Goal: Check status: Check status

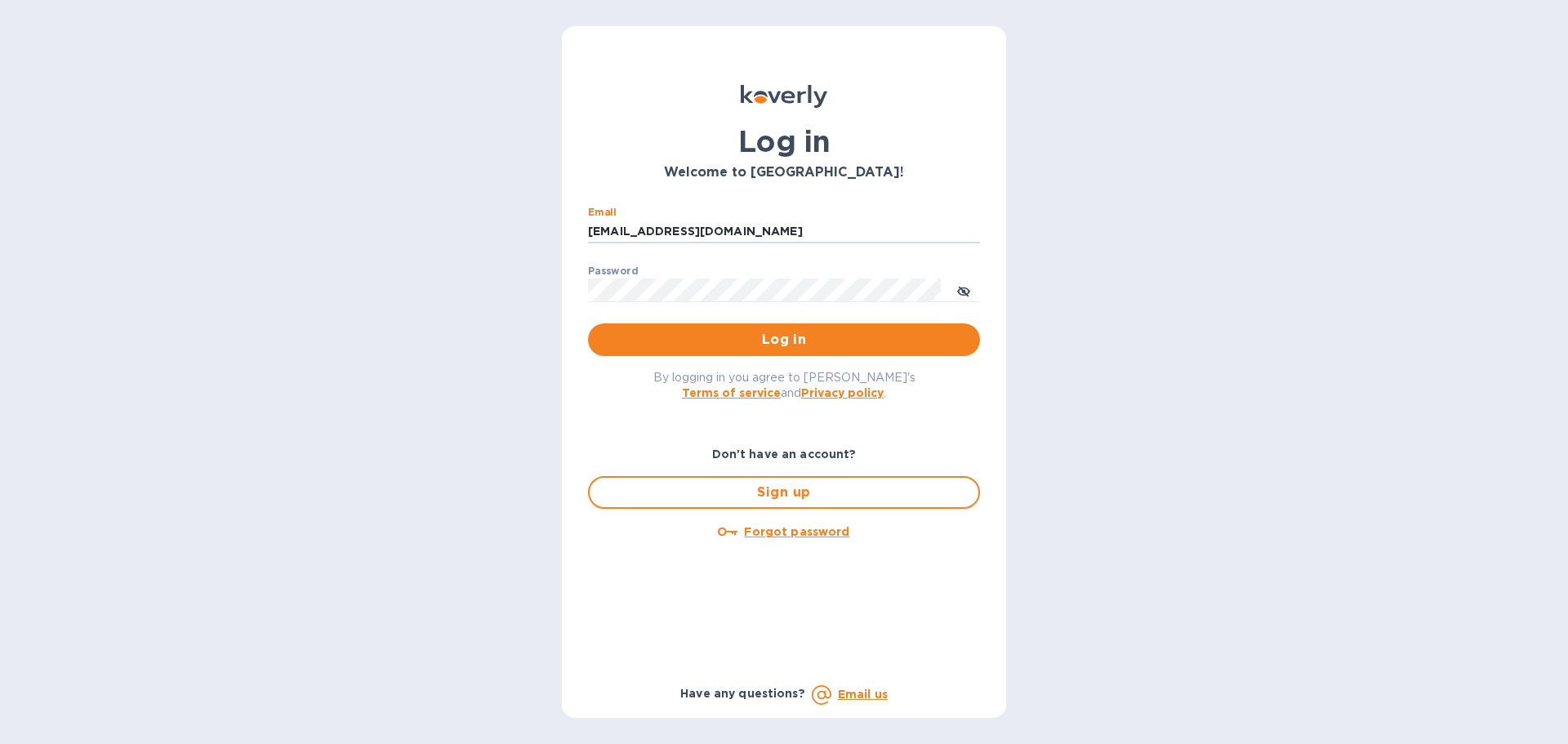
drag, startPoint x: 762, startPoint y: 235, endPoint x: 573, endPoint y: 236, distance: 189.0
click at [573, 236] on div "Log in Welcome to [GEOGRAPHIC_DATA]! Email [EMAIL_ADDRESS][DOMAIN_NAME] ​ Passw…" at bounding box center [784, 372] width 444 height 692
type input "[EMAIL_ADDRESS][DOMAIN_NAME]"
click at [700, 338] on span "Log in" at bounding box center [784, 339] width 366 height 20
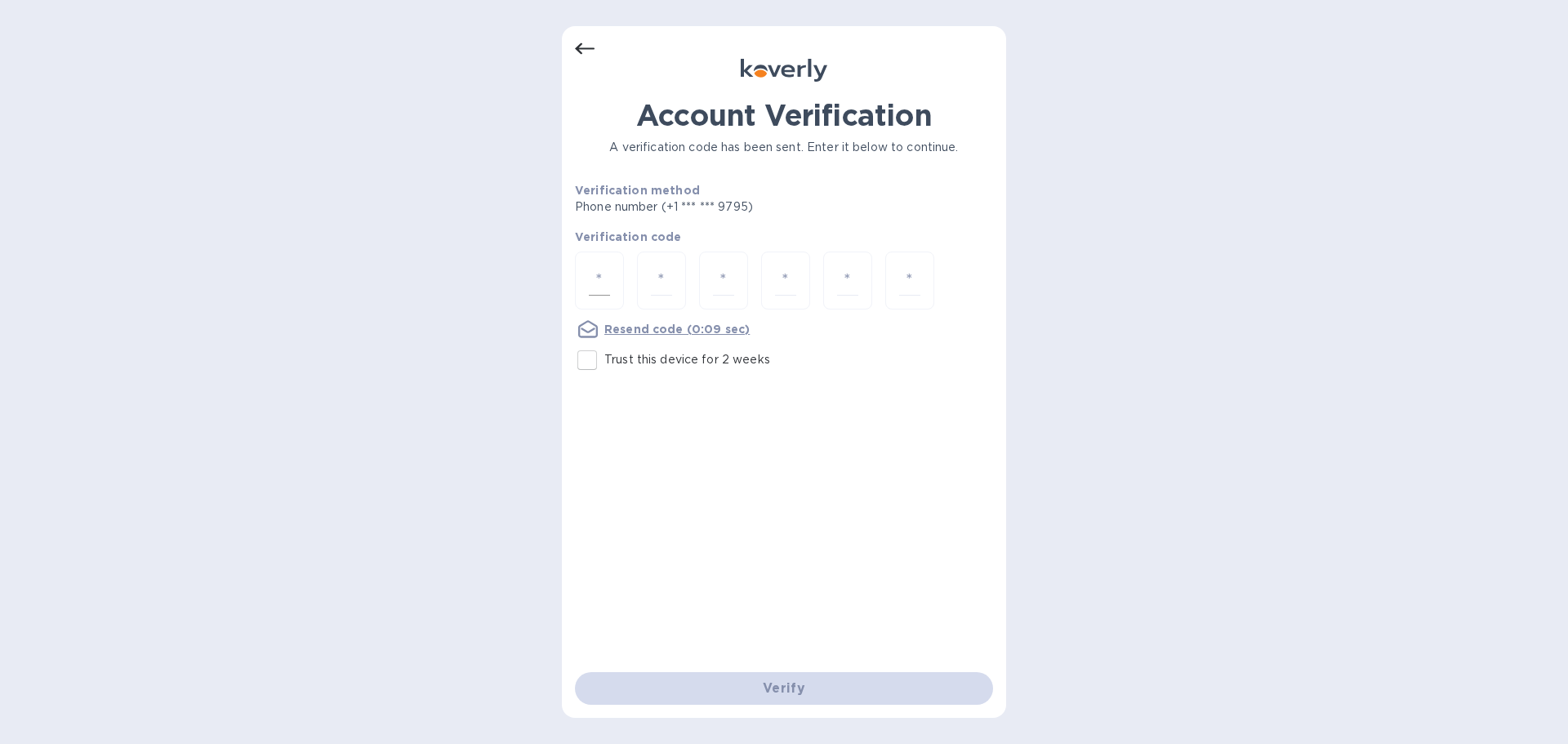
click at [582, 272] on div at bounding box center [599, 281] width 49 height 58
type input "5"
type input "1"
type input "0"
type input "9"
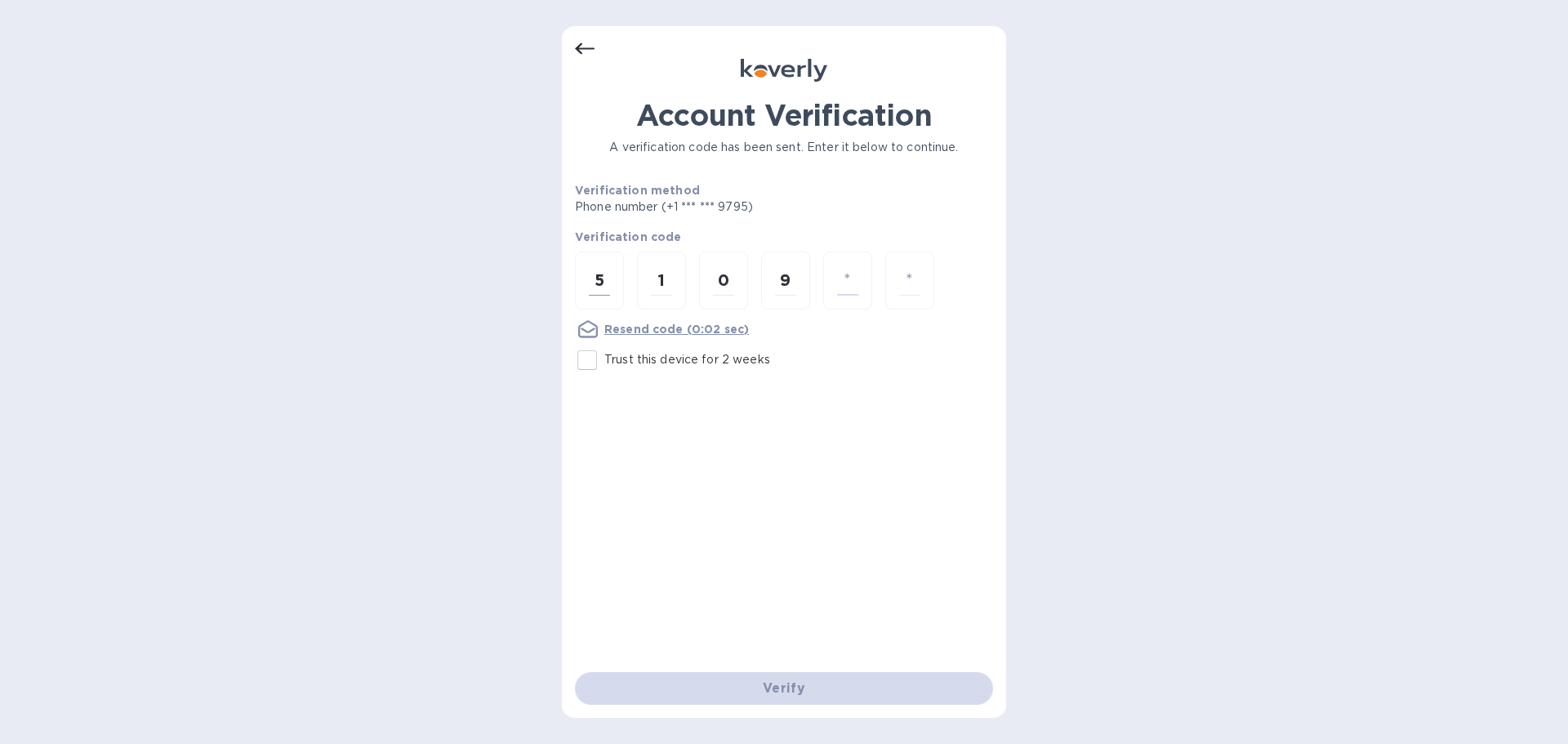
type input "5"
type input "0"
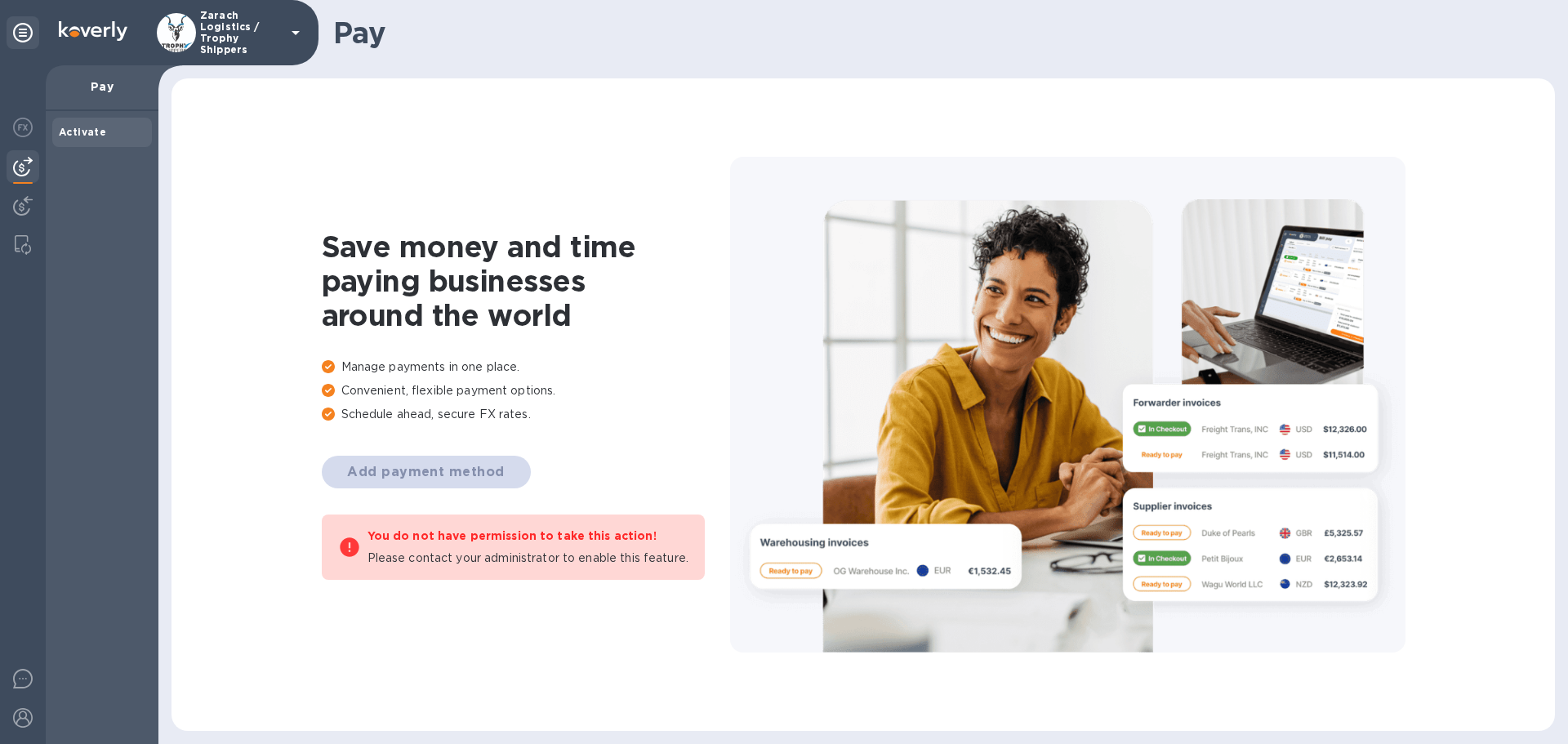
click at [19, 189] on div at bounding box center [22, 405] width 46 height 679
click at [29, 196] on img at bounding box center [22, 206] width 20 height 20
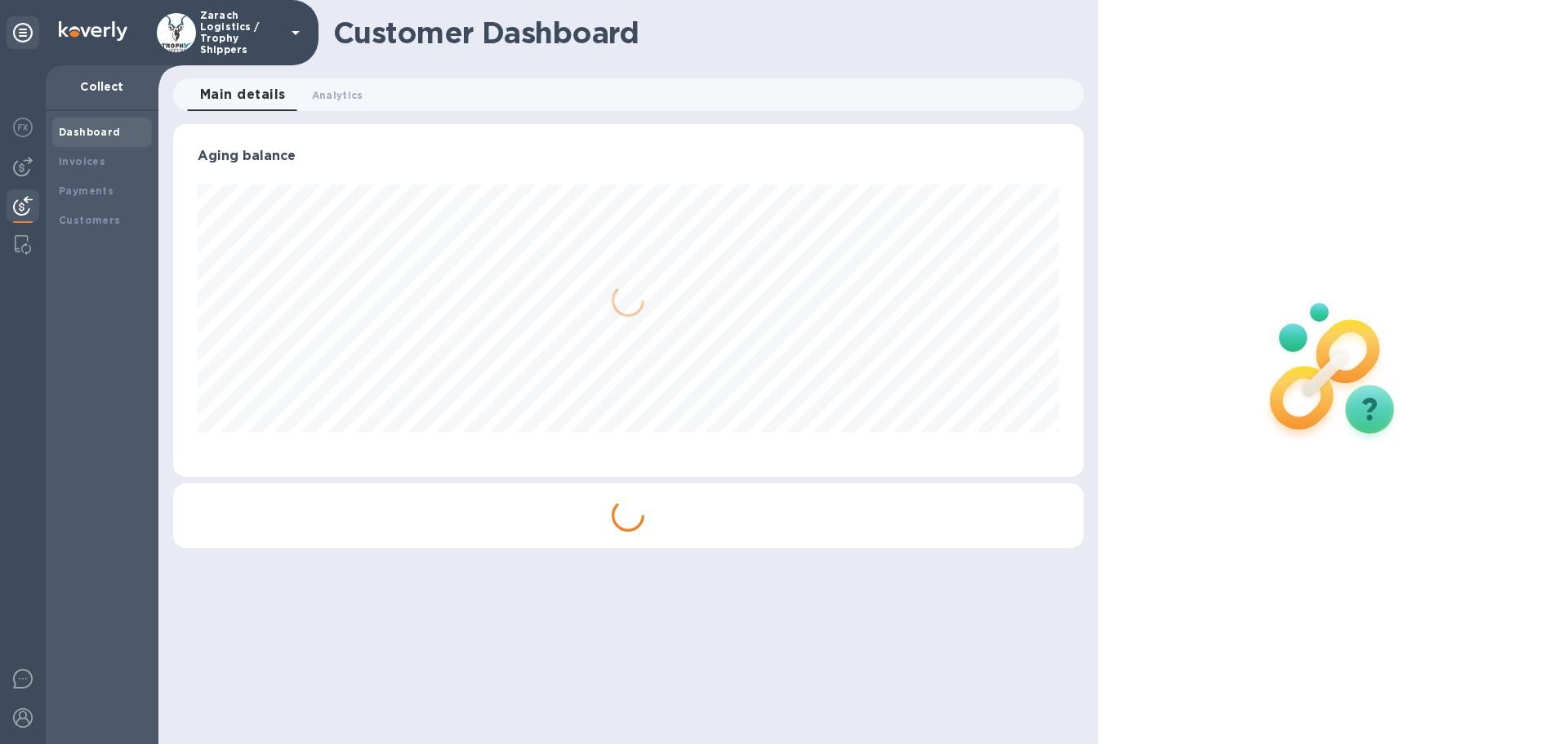
scroll to position [352, 910]
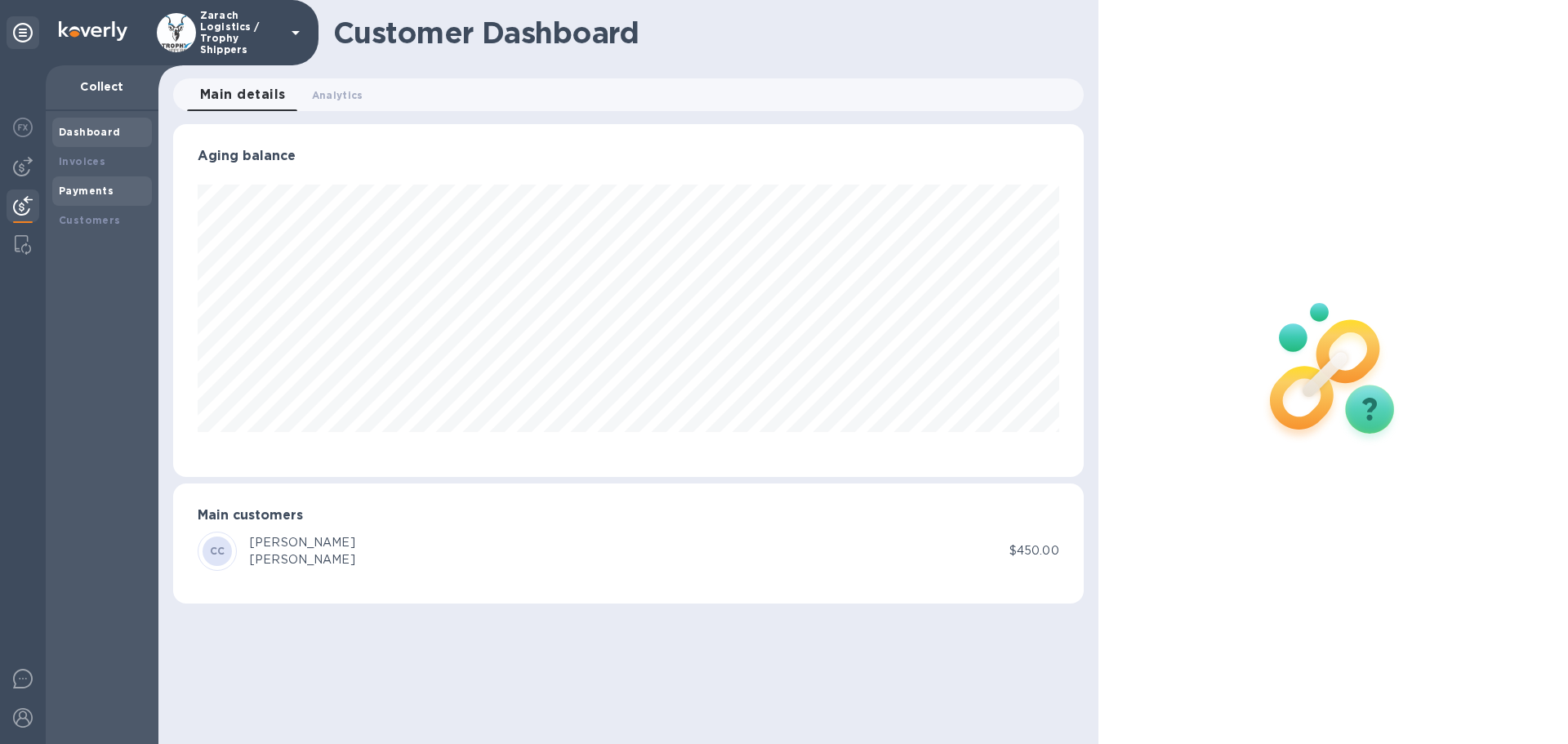
click at [72, 193] on b "Payments" at bounding box center [86, 191] width 55 height 12
